Goal: Check status

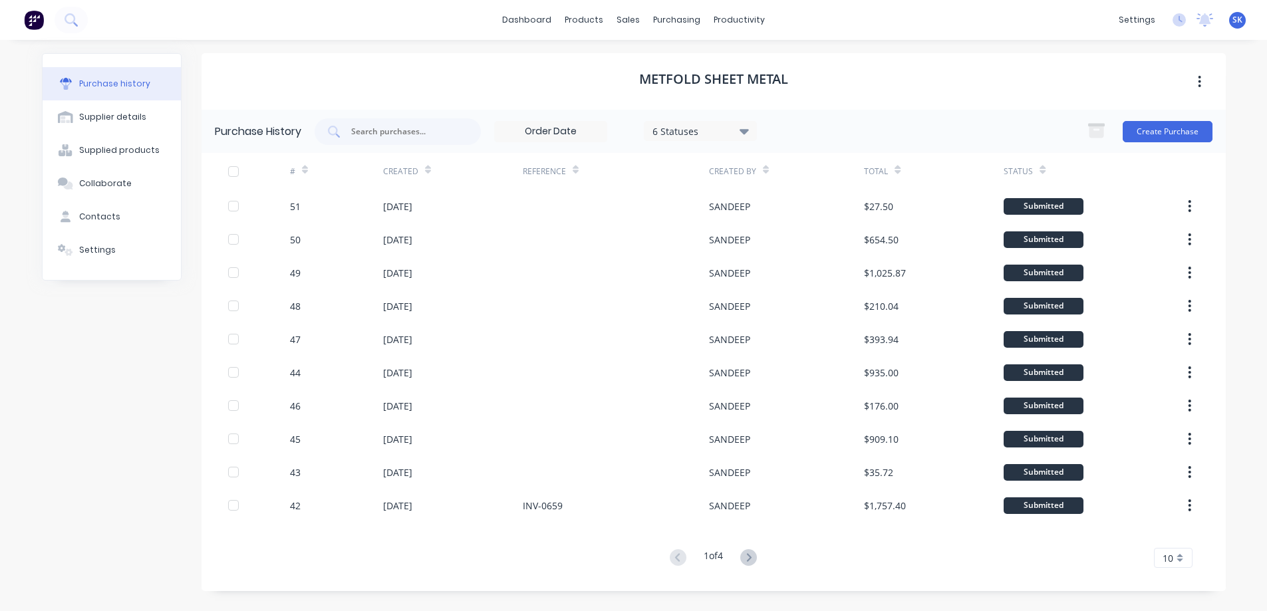
click at [530, 21] on link "dashboard" at bounding box center [526, 20] width 62 height 20
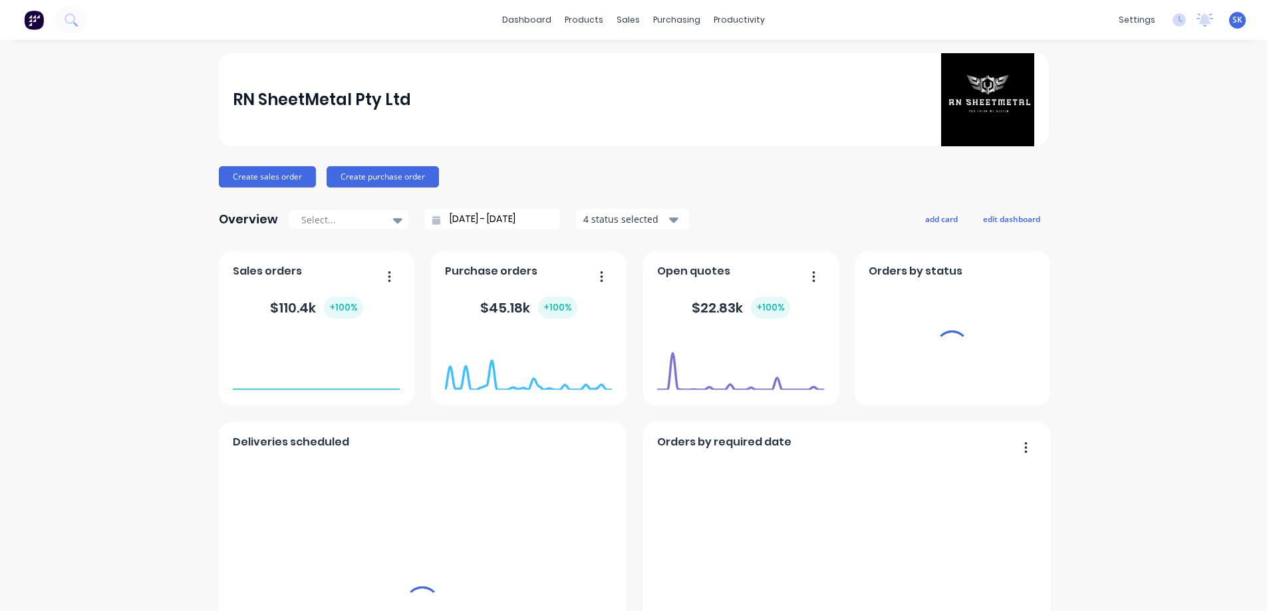
click at [448, 218] on input "[DATE] - [DATE]" at bounding box center [497, 219] width 114 height 20
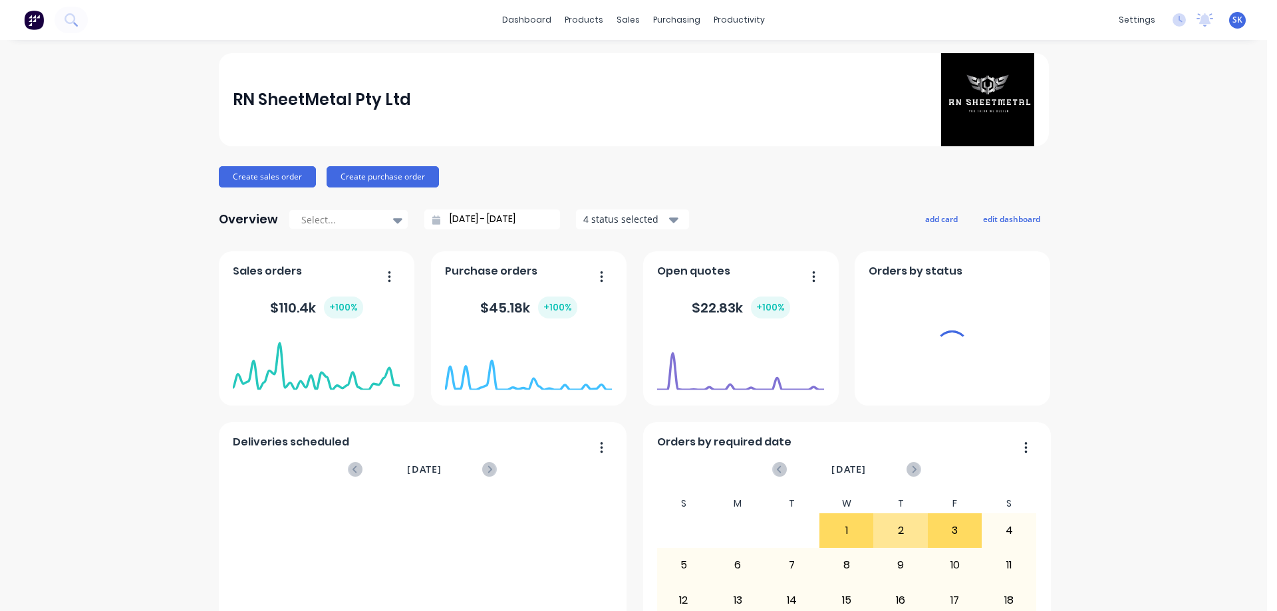
click at [466, 219] on input "[DATE] - [DATE]" at bounding box center [497, 219] width 114 height 20
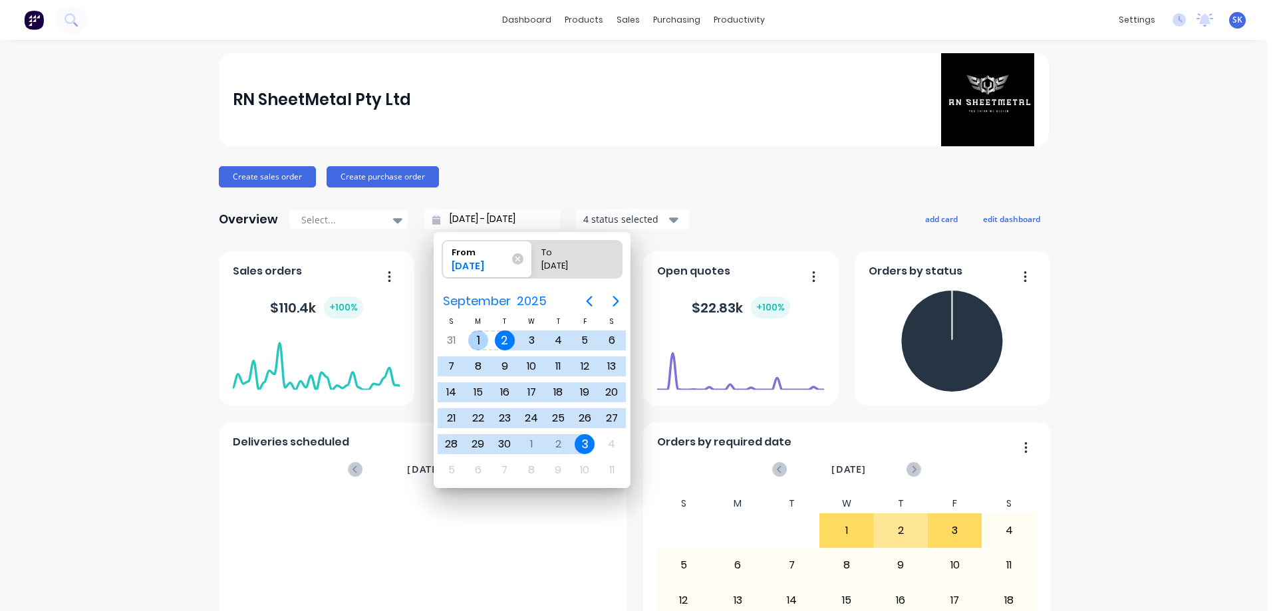
click at [480, 339] on div "1" at bounding box center [478, 340] width 20 height 20
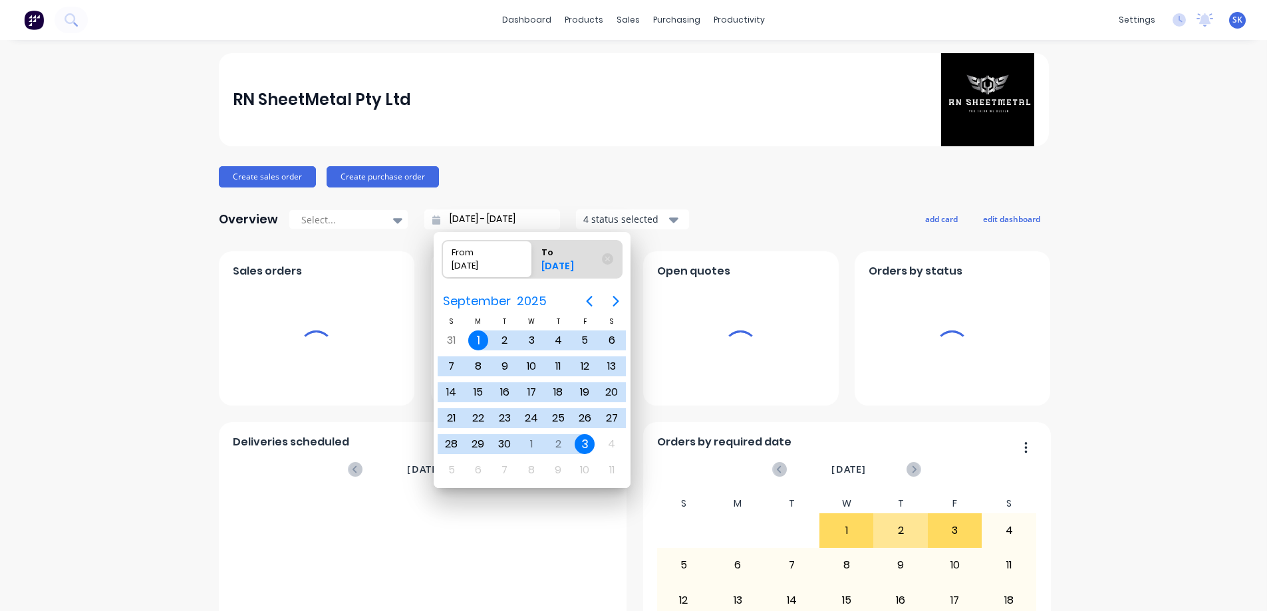
type input "[DATE] - [DATE]"
radio input "false"
radio input "true"
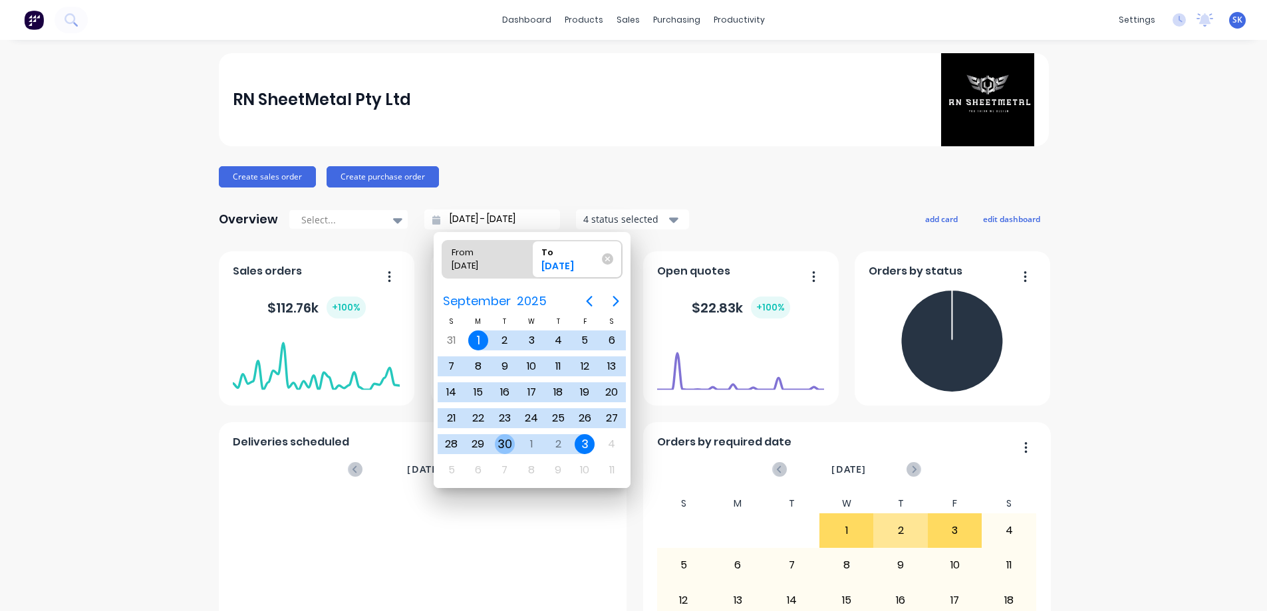
click at [508, 443] on div "30" at bounding box center [505, 444] width 20 height 20
type input "[DATE] - [DATE]"
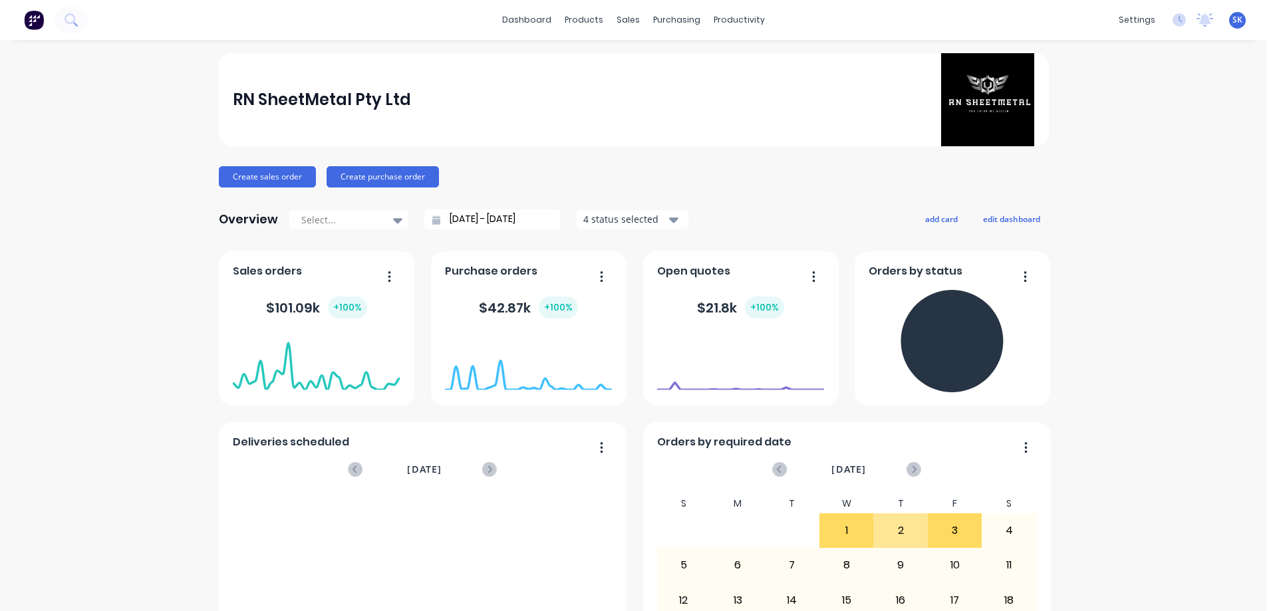
click at [618, 220] on div "4 status selected" at bounding box center [625, 219] width 84 height 14
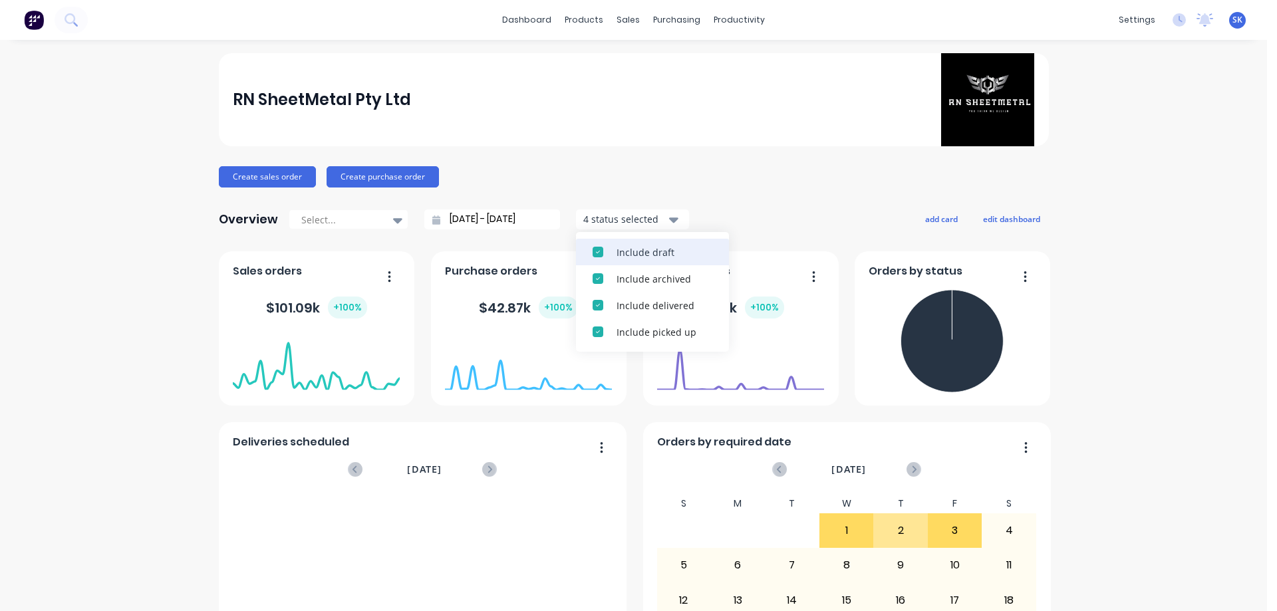
click at [618, 252] on div "Include draft" at bounding box center [664, 252] width 96 height 14
click at [618, 252] on div "Include archived" at bounding box center [664, 252] width 96 height 14
click at [746, 219] on div "Overview Select... [DATE] - [DATE] 2 status selected Include delivered Include …" at bounding box center [634, 219] width 830 height 27
